Goal: Task Accomplishment & Management: Use online tool/utility

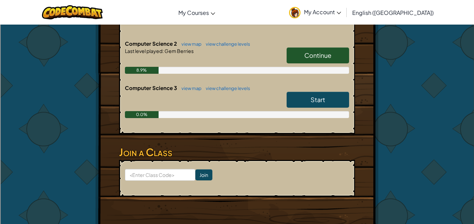
scroll to position [213, 0]
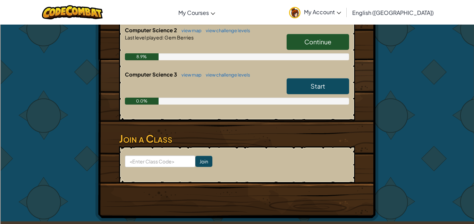
click at [308, 46] on link "Continue" at bounding box center [317, 42] width 62 height 16
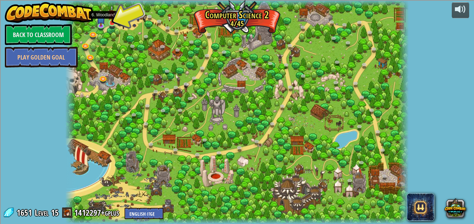
click at [114, 20] on img at bounding box center [112, 14] width 8 height 19
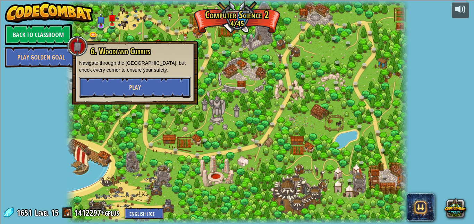
click at [142, 93] on button "Play" at bounding box center [135, 87] width 112 height 21
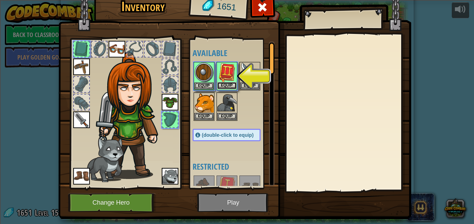
click at [232, 83] on button "Equip" at bounding box center [226, 85] width 19 height 7
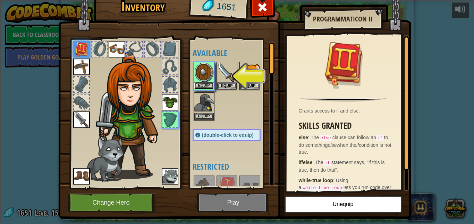
click at [201, 85] on button "Equip" at bounding box center [203, 85] width 19 height 7
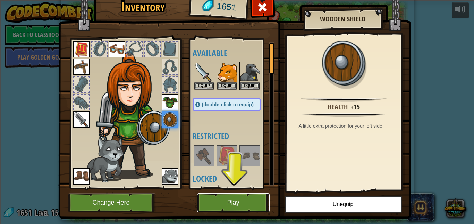
click at [216, 198] on button "Play" at bounding box center [233, 203] width 72 height 19
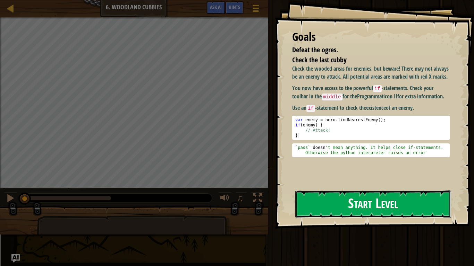
click at [361, 201] on button "Start Level" at bounding box center [373, 204] width 156 height 27
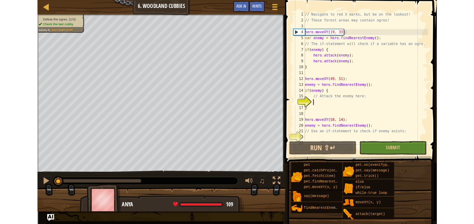
scroll to position [21, 0]
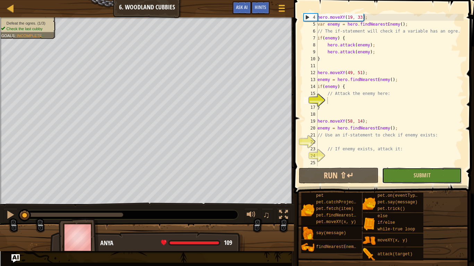
click at [437, 179] on button "Submit" at bounding box center [422, 176] width 80 height 16
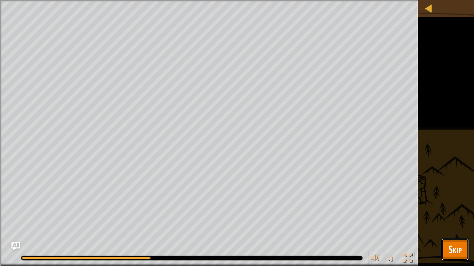
click at [449, 224] on button "Skip" at bounding box center [454, 250] width 27 height 22
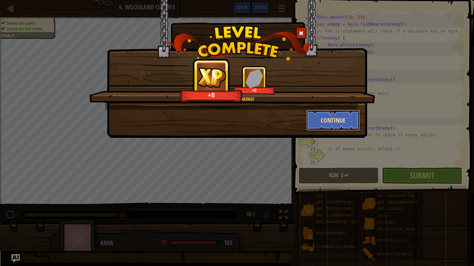
click at [342, 113] on button "Continue" at bounding box center [333, 120] width 54 height 21
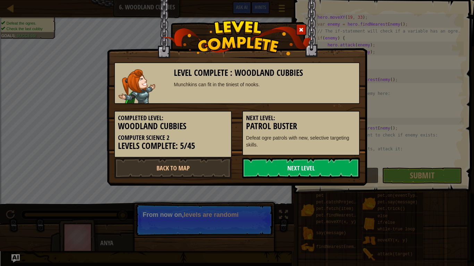
click at [289, 172] on link "Next Level" at bounding box center [301, 168] width 118 height 21
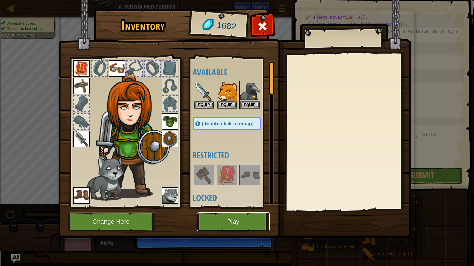
click at [218, 220] on button "Play" at bounding box center [233, 222] width 72 height 19
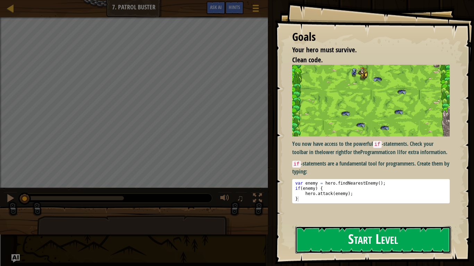
click at [336, 224] on button "Start Level" at bounding box center [373, 239] width 156 height 27
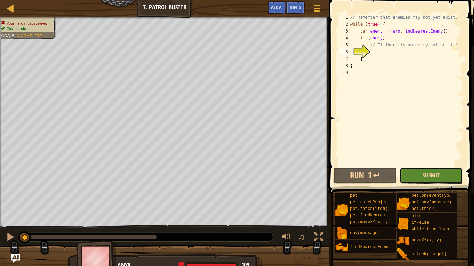
click at [425, 171] on button "Submit" at bounding box center [430, 176] width 63 height 16
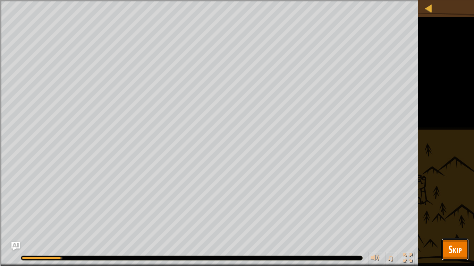
click at [455, 224] on span "Skip" at bounding box center [455, 249] width 14 height 14
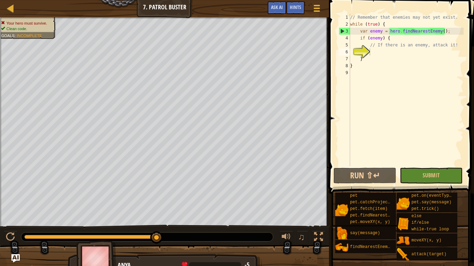
type textarea "}"
click at [381, 57] on div "// Remember that enemies may not yet exist. while ( true ) { var enemy = hero .…" at bounding box center [406, 97] width 115 height 166
click at [423, 174] on span "Submit" at bounding box center [430, 176] width 17 height 8
click at [281, 4] on span "Ask AI" at bounding box center [277, 7] width 12 height 7
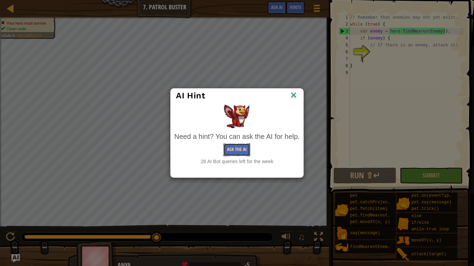
click at [227, 154] on button "Ask the AI" at bounding box center [236, 150] width 27 height 13
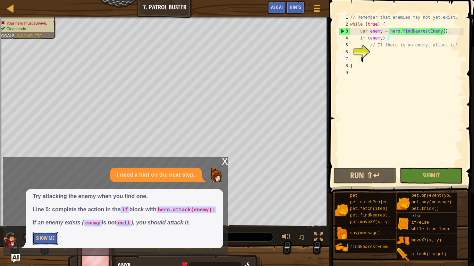
click at [38, 224] on button "Show Me" at bounding box center [45, 238] width 25 height 13
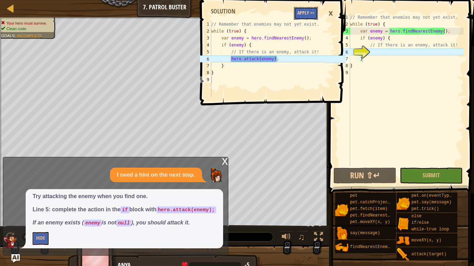
click at [310, 9] on button "Apply =>" at bounding box center [306, 13] width 24 height 13
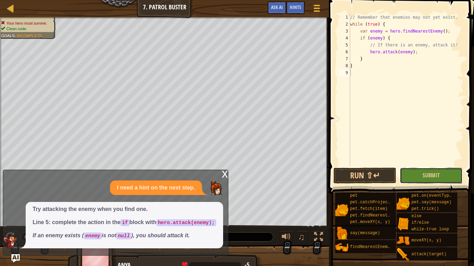
click at [418, 173] on button "Submit" at bounding box center [430, 176] width 63 height 16
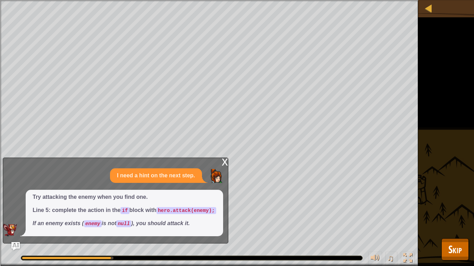
click at [223, 158] on div "x" at bounding box center [225, 161] width 6 height 7
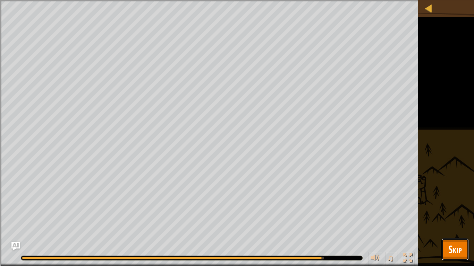
click at [452, 224] on span "Skip" at bounding box center [455, 249] width 14 height 14
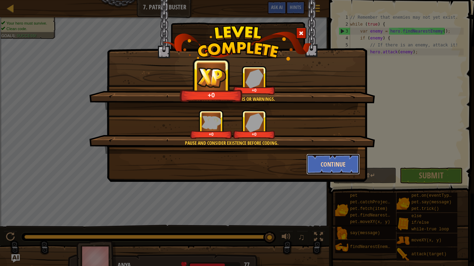
click at [312, 166] on button "Continue" at bounding box center [333, 164] width 54 height 21
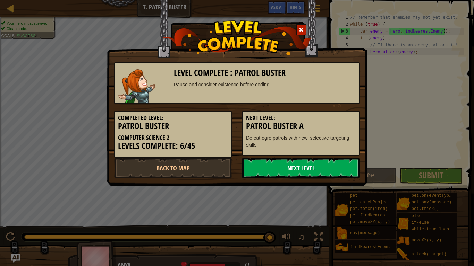
click at [310, 164] on link "Next Level" at bounding box center [301, 168] width 118 height 21
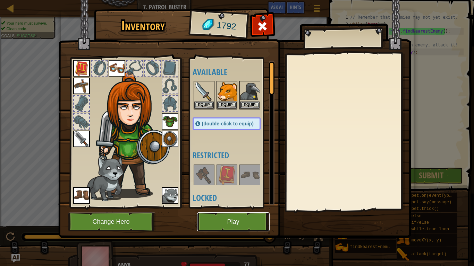
click at [231, 224] on button "Play" at bounding box center [233, 222] width 72 height 19
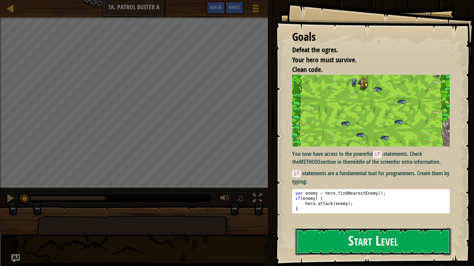
click at [346, 224] on button "Start Level" at bounding box center [373, 241] width 156 height 27
